Goal: Information Seeking & Learning: Learn about a topic

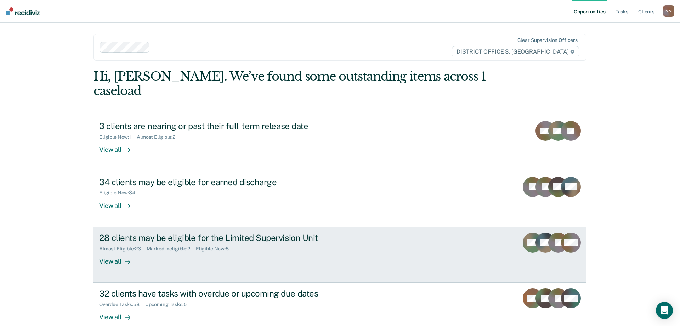
click at [106, 251] on div "View all" at bounding box center [119, 258] width 40 height 14
